Goal: Transaction & Acquisition: Purchase product/service

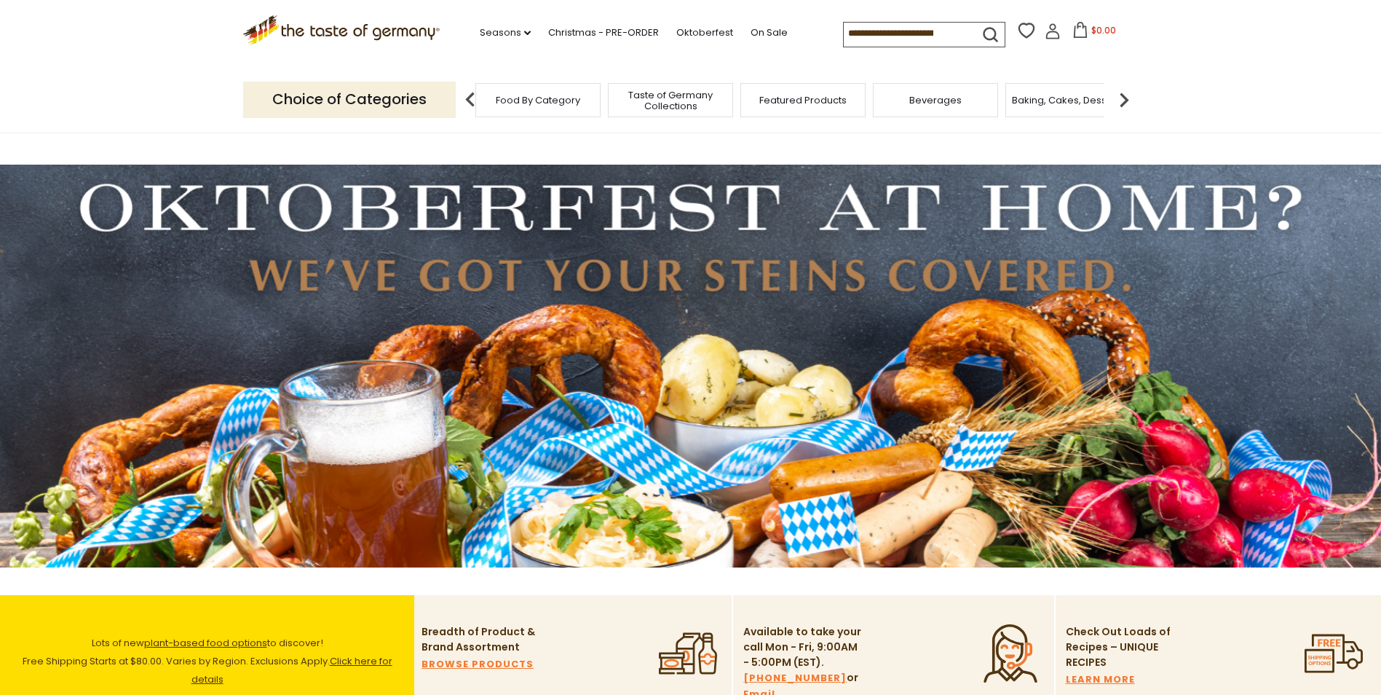
click at [694, 104] on span "Taste of Germany Collections" at bounding box center [670, 101] width 117 height 22
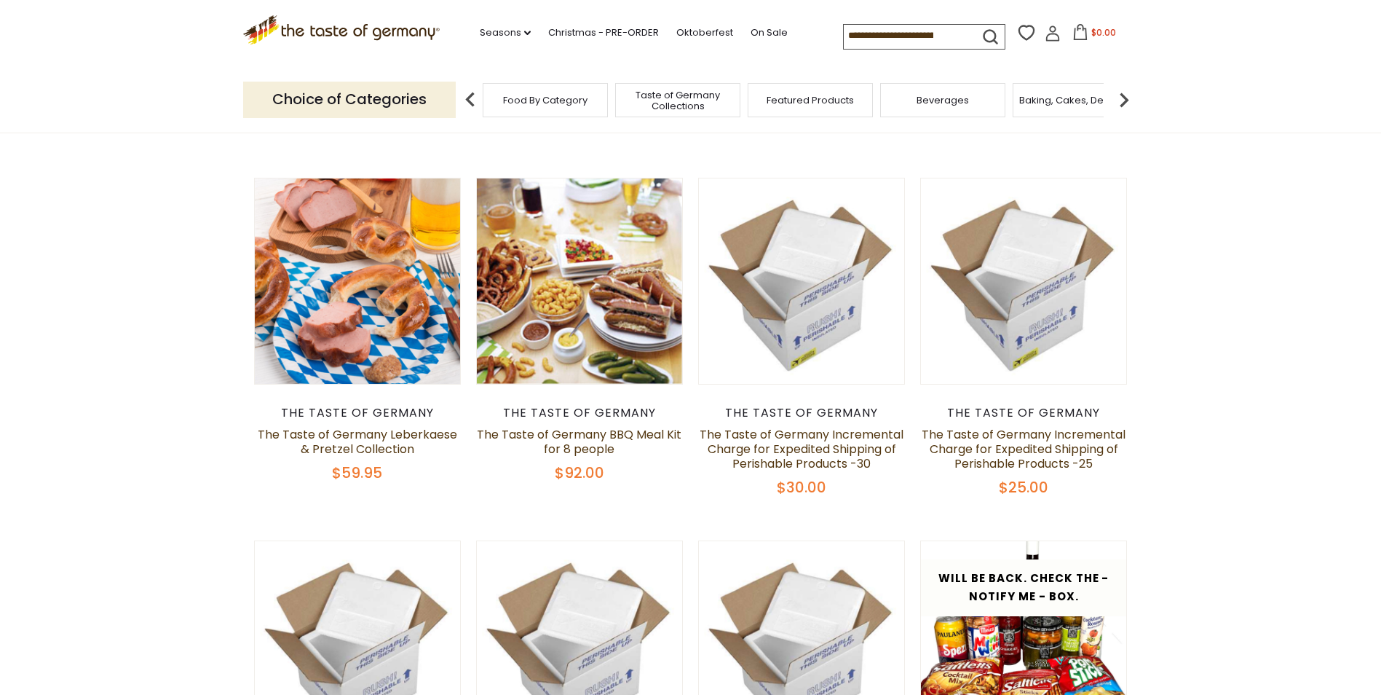
scroll to position [874, 0]
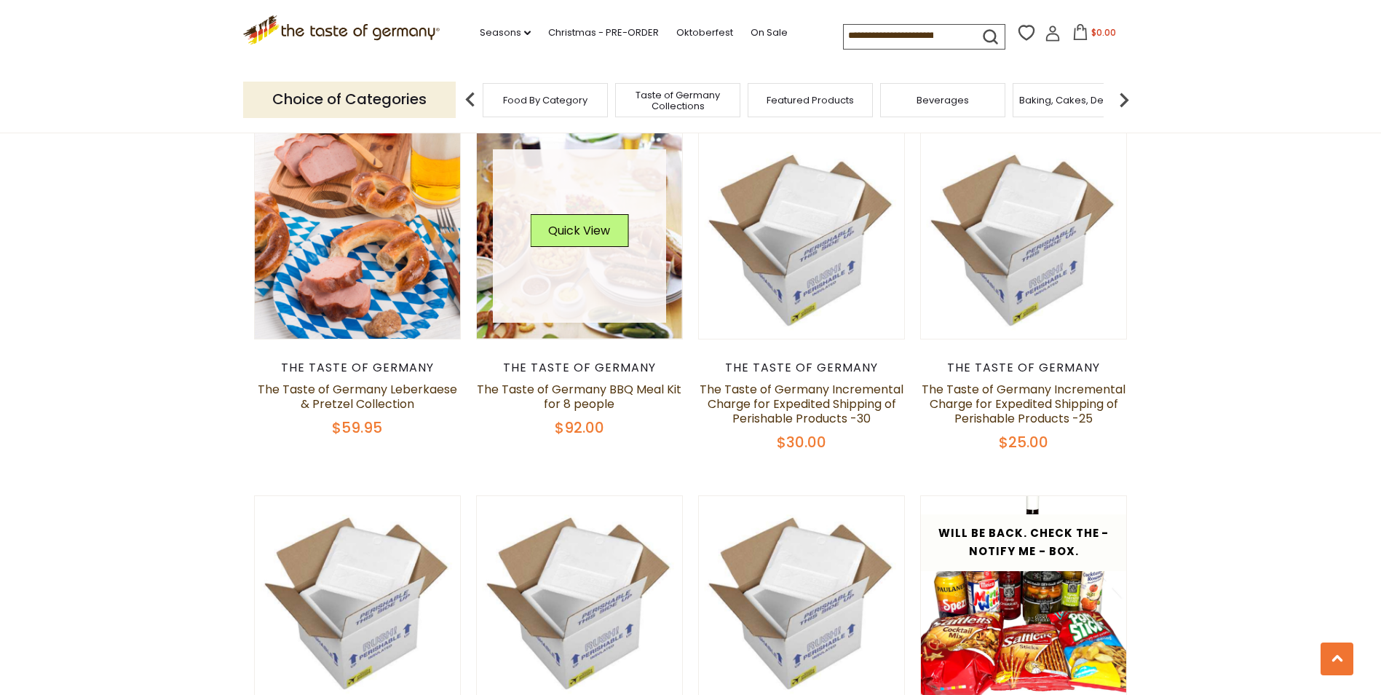
click at [576, 286] on link at bounding box center [579, 235] width 173 height 173
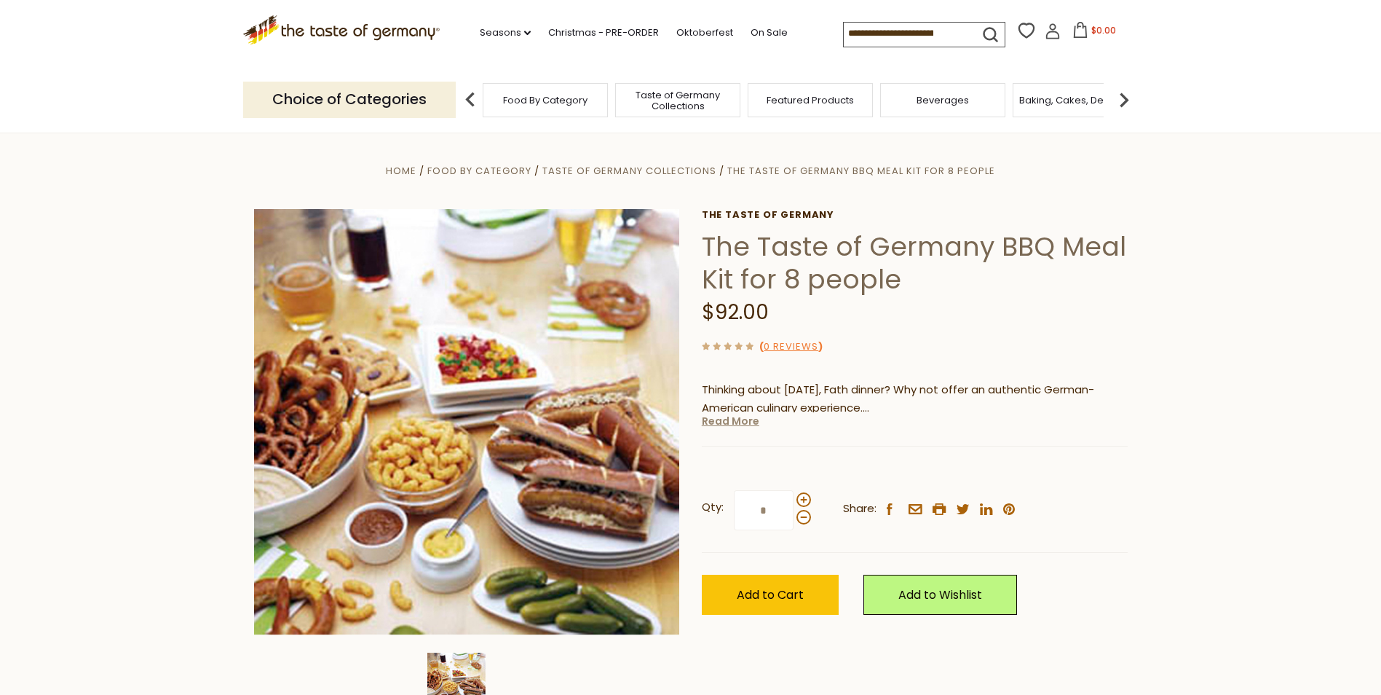
click at [743, 422] on link "Read More" at bounding box center [731, 421] width 58 height 15
